Goal: Transaction & Acquisition: Purchase product/service

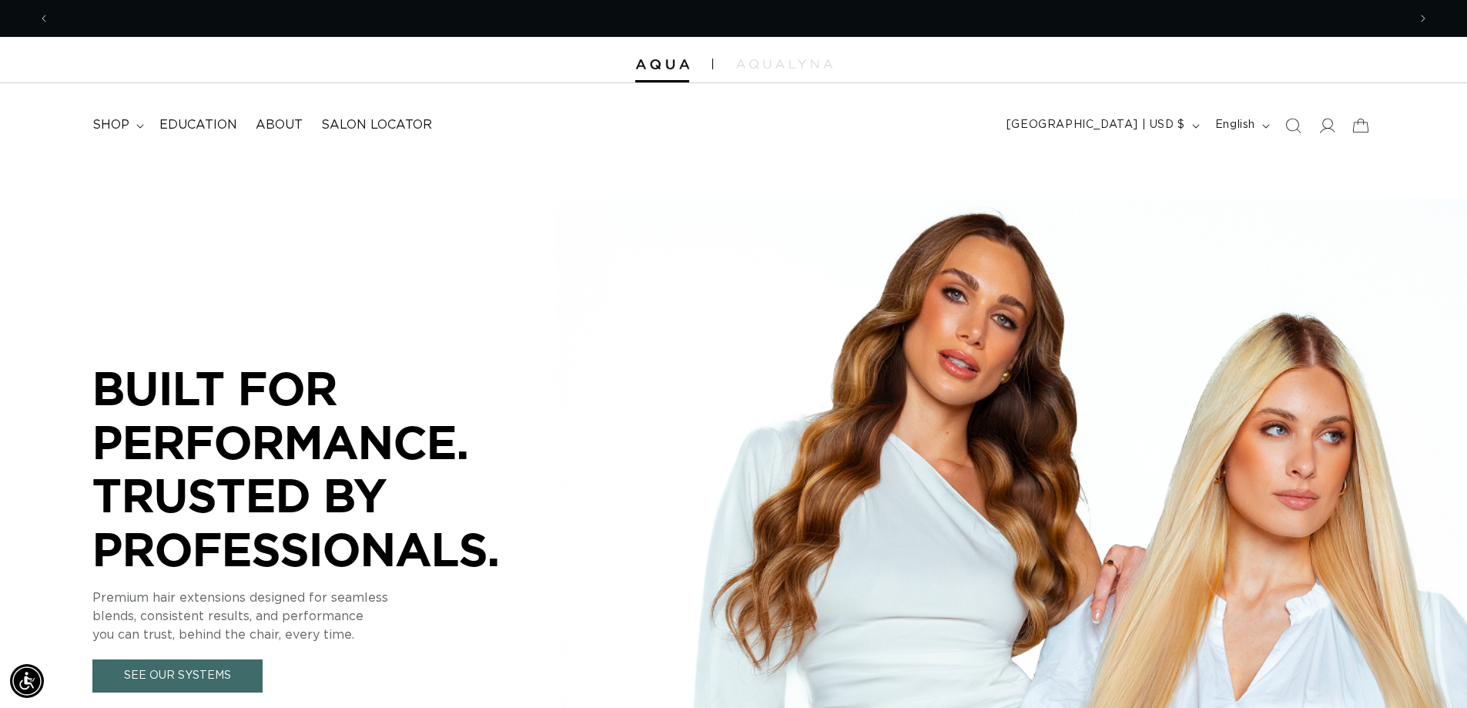
scroll to position [0, 1358]
click at [112, 117] on span "shop" at bounding box center [110, 125] width 37 height 16
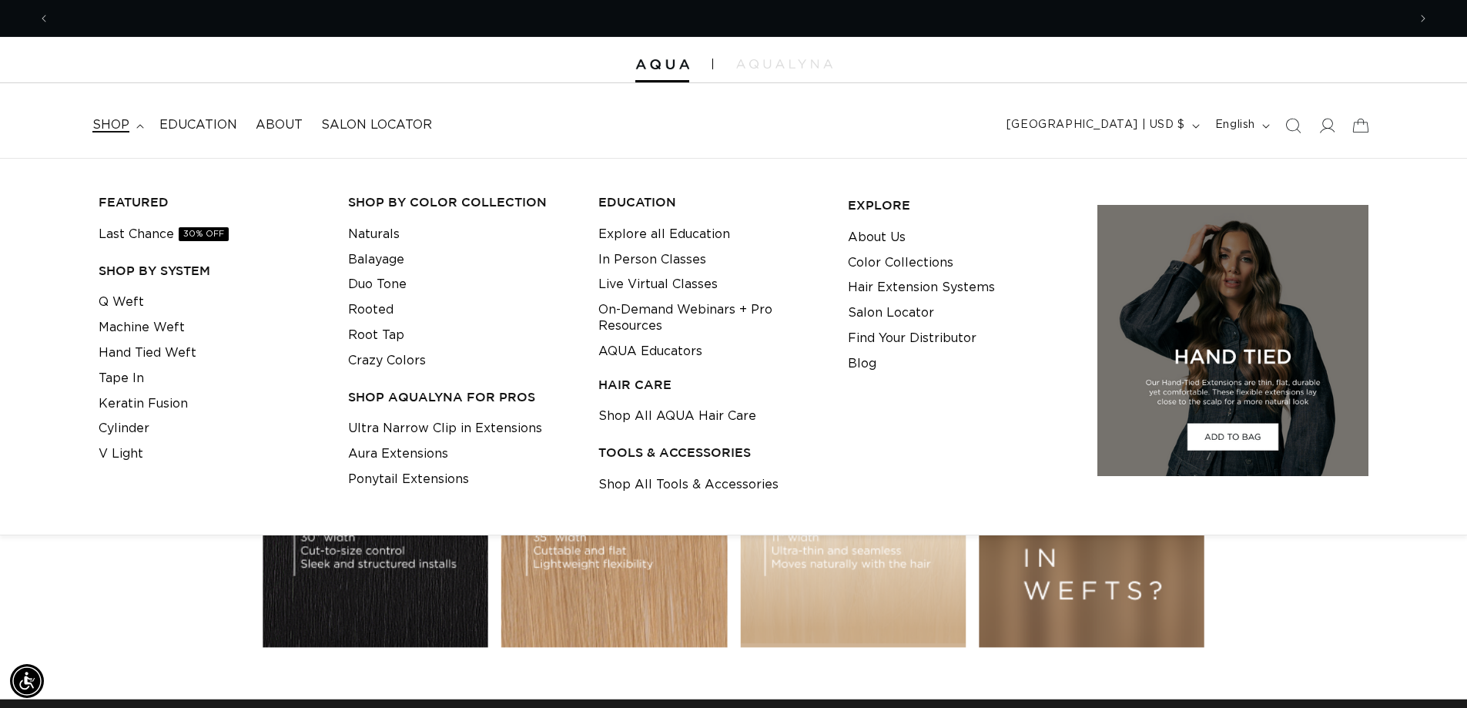
scroll to position [0, 0]
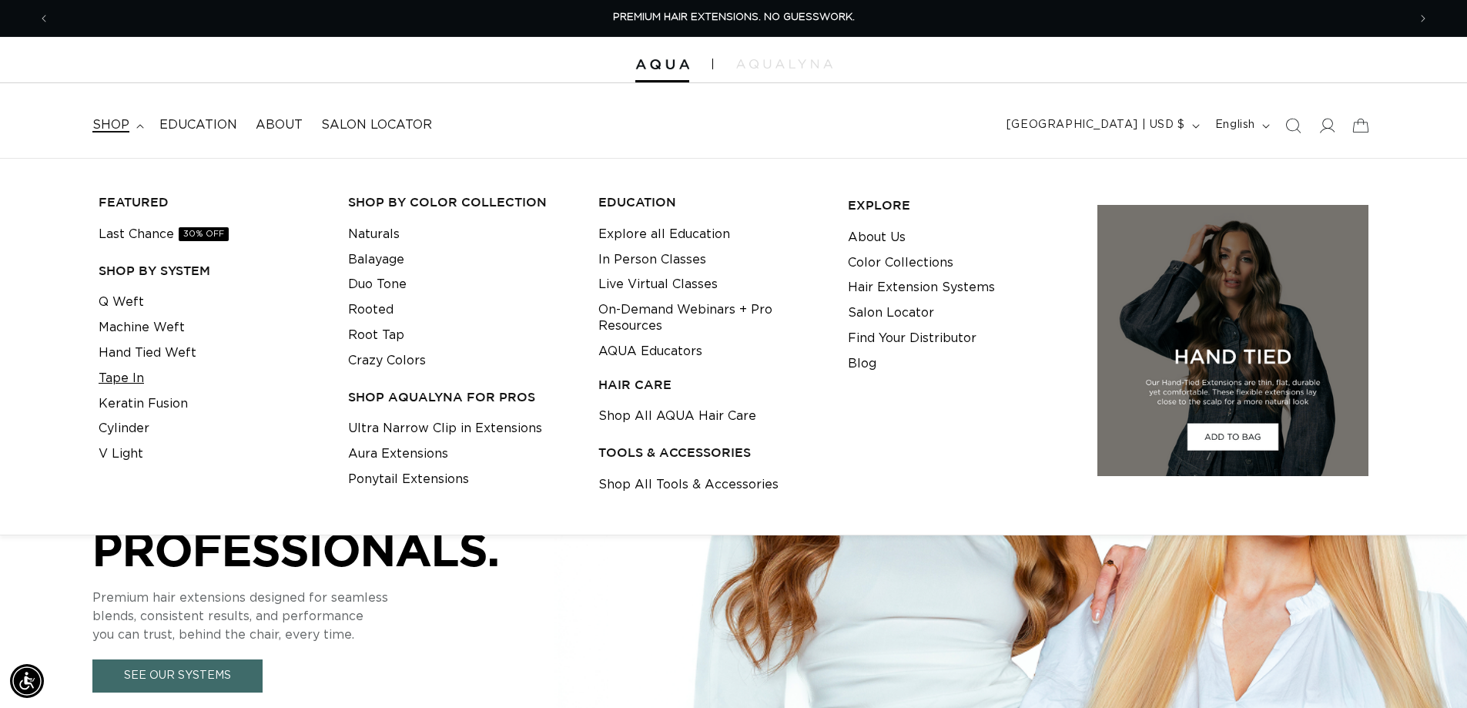
click at [132, 377] on link "Tape In" at bounding box center [121, 378] width 45 height 25
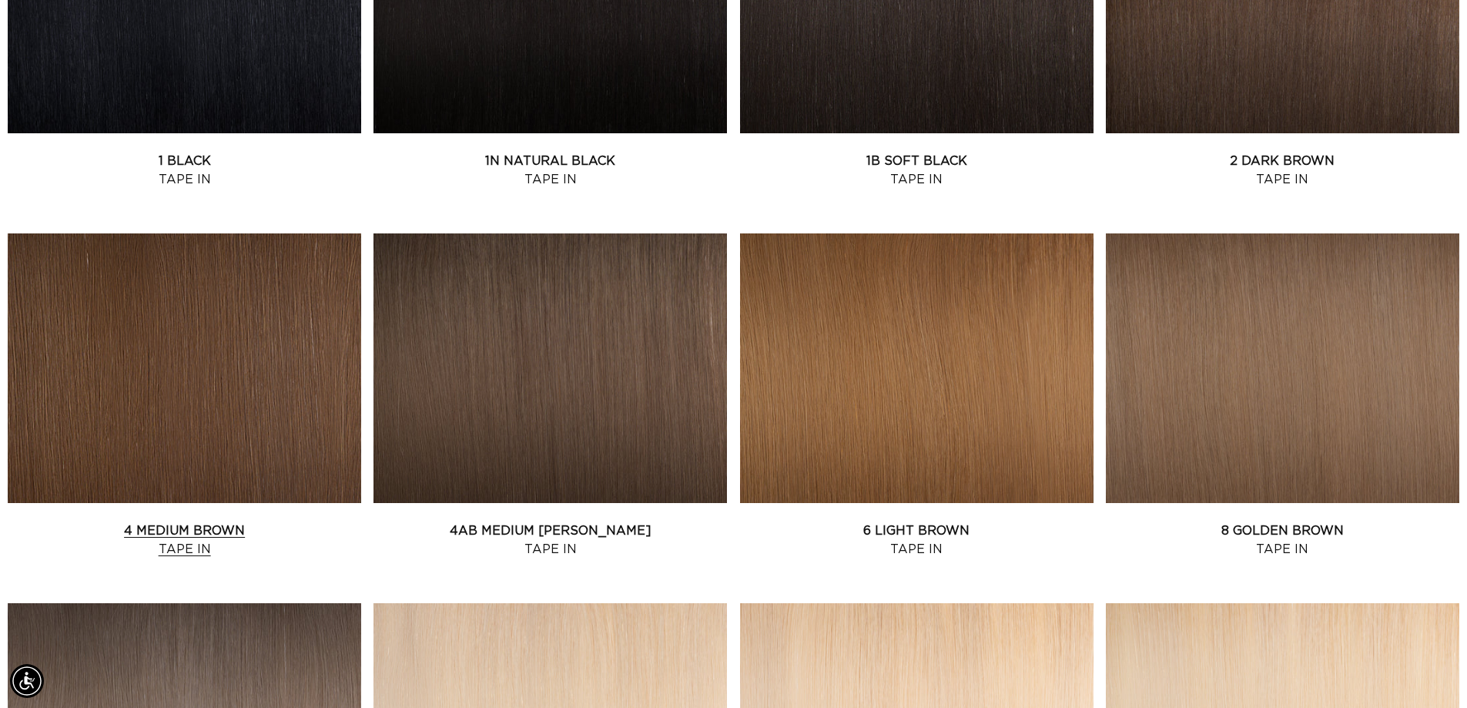
scroll to position [0, 2715]
click at [236, 521] on link "4 Medium Brown Tape In" at bounding box center [184, 539] width 353 height 37
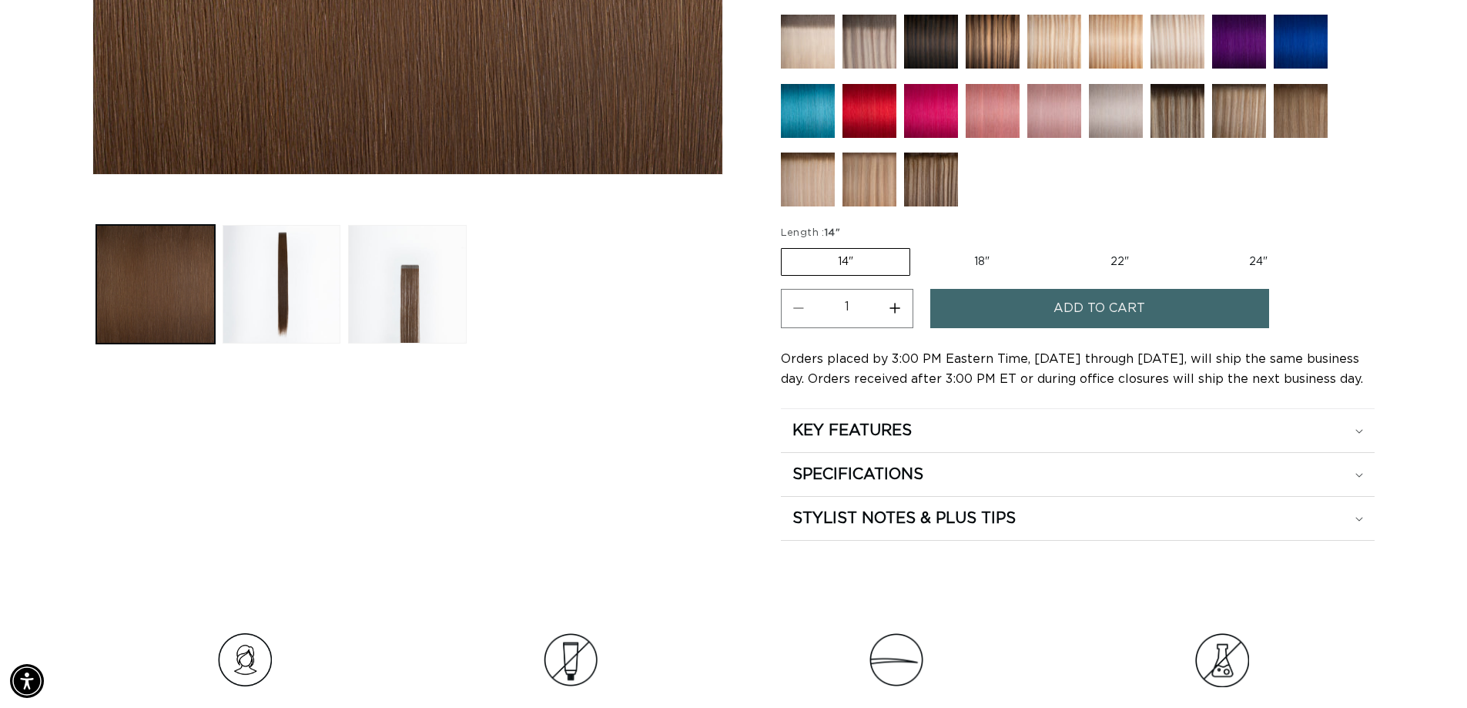
scroll to position [0, 1358]
click at [1261, 261] on label "24" Variant sold out or unavailable" at bounding box center [1258, 262] width 131 height 26
click at [1194, 246] on input "24" Variant sold out or unavailable" at bounding box center [1193, 245] width 1 height 1
radio input "true"
